Goal: Entertainment & Leisure: Consume media (video, audio)

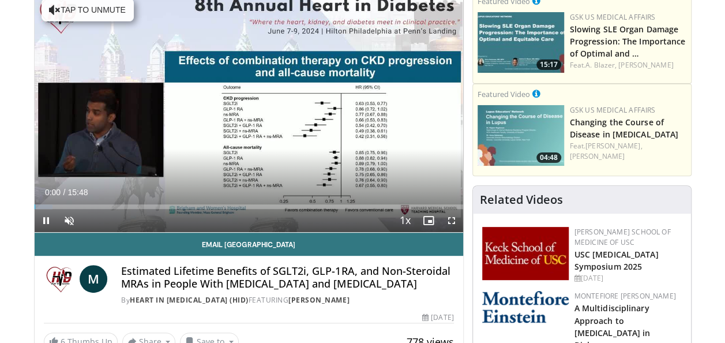
scroll to position [106, 0]
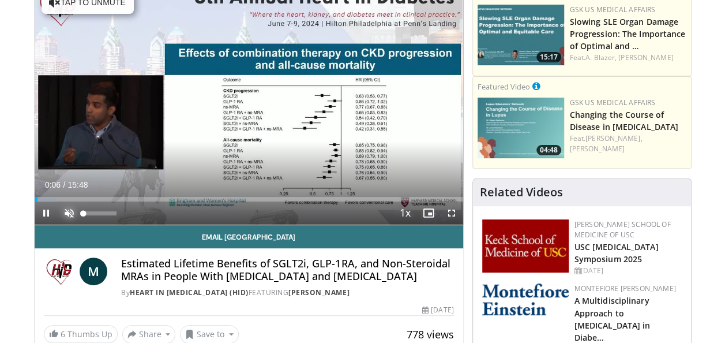
click at [69, 211] on span "Video Player" at bounding box center [69, 212] width 23 height 23
click at [451, 211] on span "Video Player" at bounding box center [451, 212] width 23 height 23
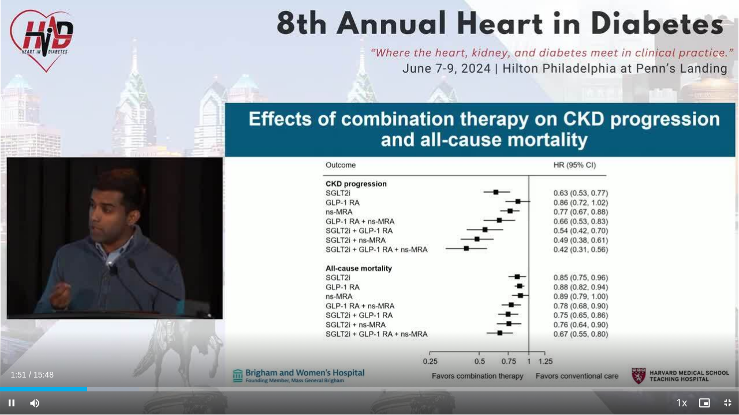
click at [109, 342] on video-js "**********" at bounding box center [369, 207] width 739 height 415
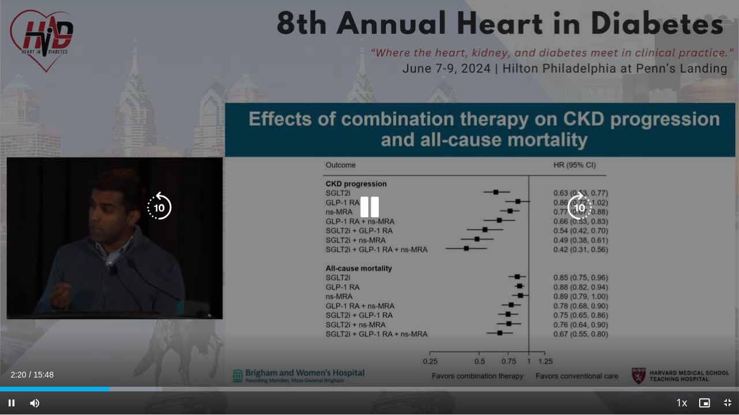
click at [77, 121] on div "10 seconds Tap to unmute" at bounding box center [369, 207] width 739 height 415
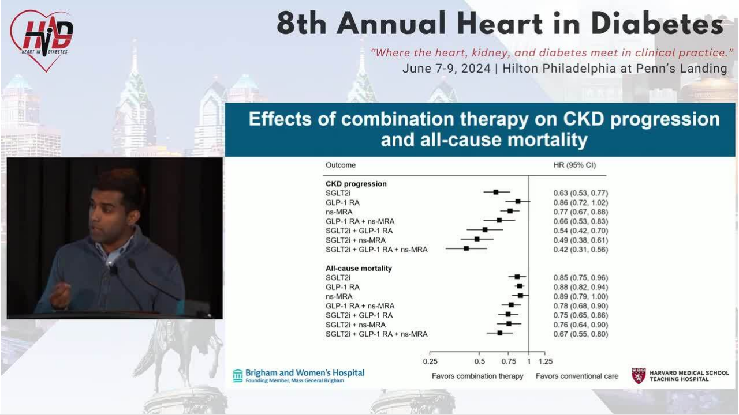
click at [77, 121] on div "10 seconds Tap to unmute" at bounding box center [369, 207] width 739 height 415
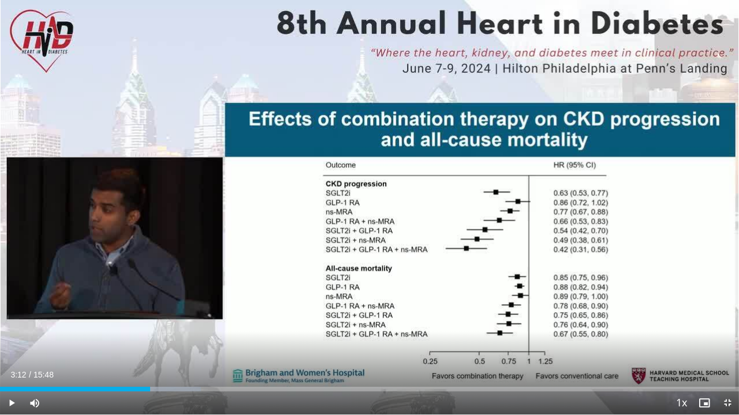
click at [77, 121] on div "10 seconds Tap to unmute" at bounding box center [369, 207] width 739 height 415
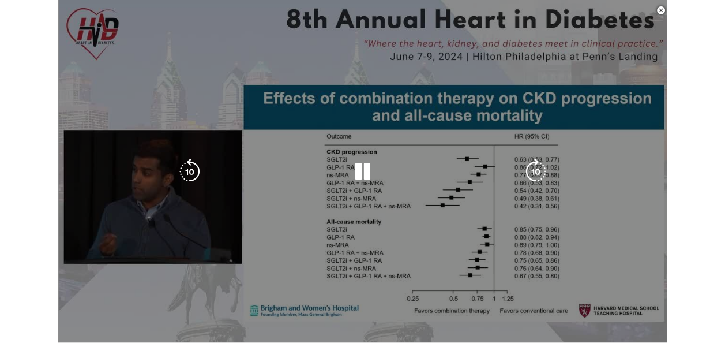
scroll to position [105, 0]
